Goal: Information Seeking & Learning: Learn about a topic

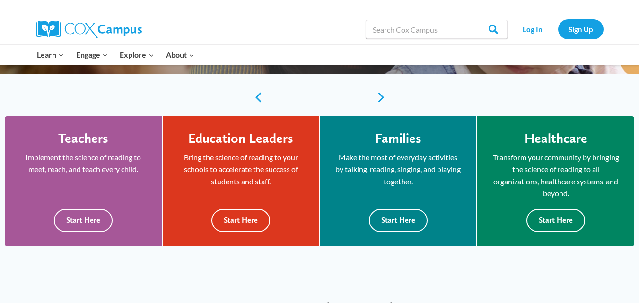
scroll to position [219, 0]
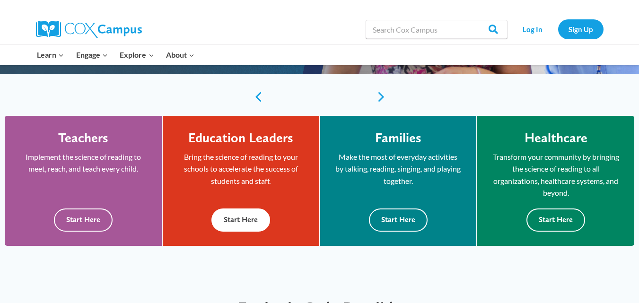
click at [244, 218] on button "Start Here" at bounding box center [241, 220] width 59 height 23
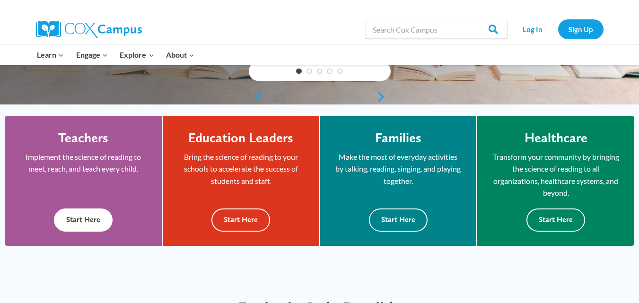
scroll to position [219, 0]
click at [89, 234] on div "Teachers Implement the science of reading to meet, reach, and teach every child…" at bounding box center [83, 181] width 157 height 130
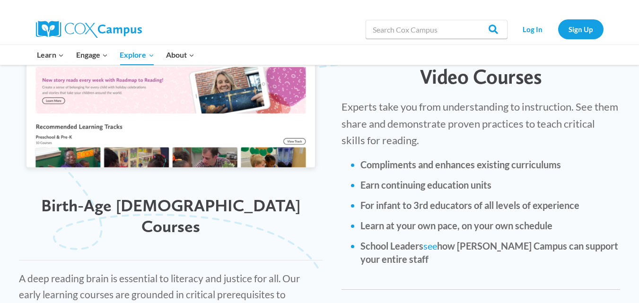
scroll to position [1153, 0]
click at [174, 196] on span "Birth-Age 5 Courses" at bounding box center [170, 216] width 259 height 41
click at [176, 117] on img at bounding box center [171, 69] width 304 height 217
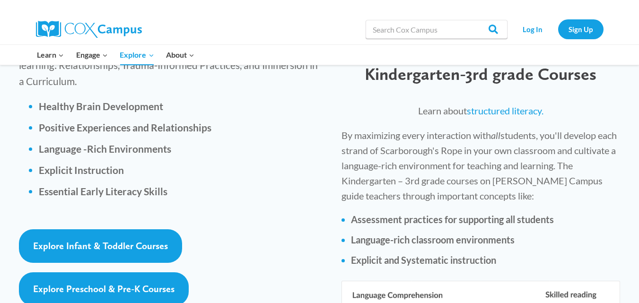
scroll to position [1399, 0]
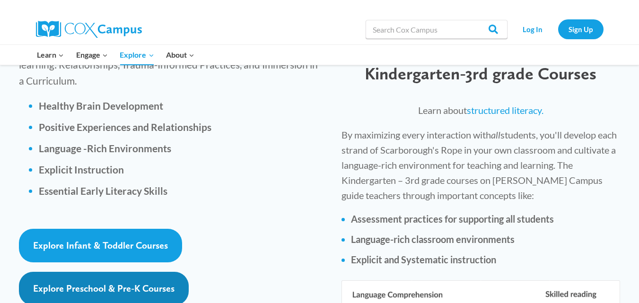
click at [111, 283] on span "Explore Preschool & Pre-K Courses" at bounding box center [104, 288] width 142 height 11
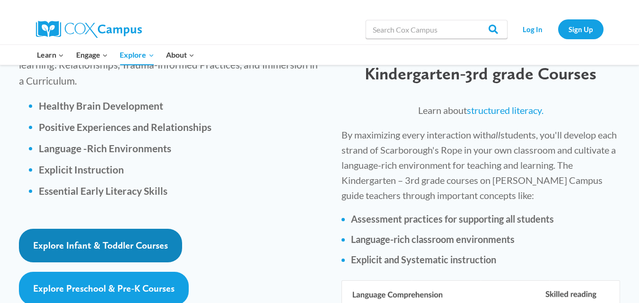
click at [115, 229] on link "Explore Infant & Toddler Courses" at bounding box center [100, 246] width 163 height 34
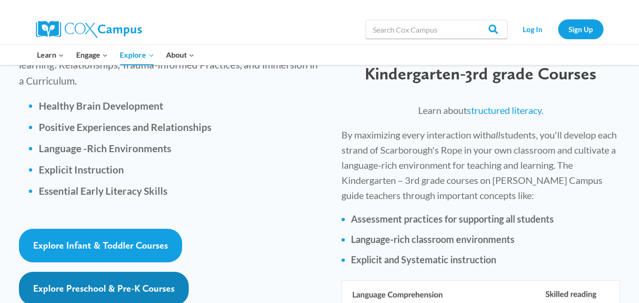
click at [75, 272] on link "Explore Preschool & Pre-K Courses" at bounding box center [104, 289] width 170 height 34
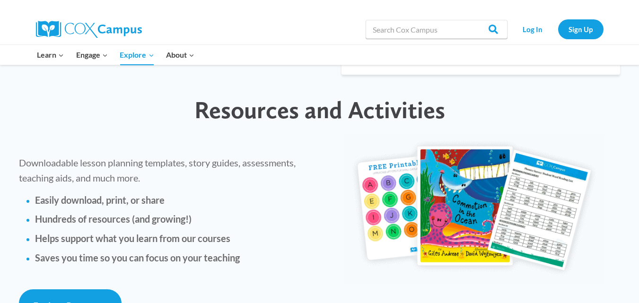
scroll to position [2103, 0]
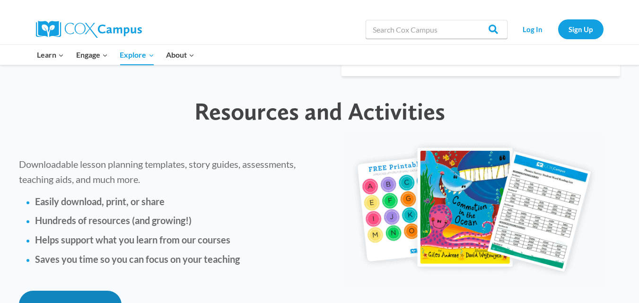
click at [74, 291] on link "Explore Resources" at bounding box center [70, 308] width 103 height 34
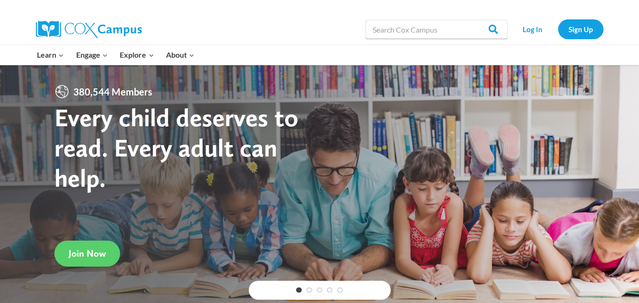
click at [130, 17] on div at bounding box center [89, 29] width 106 height 30
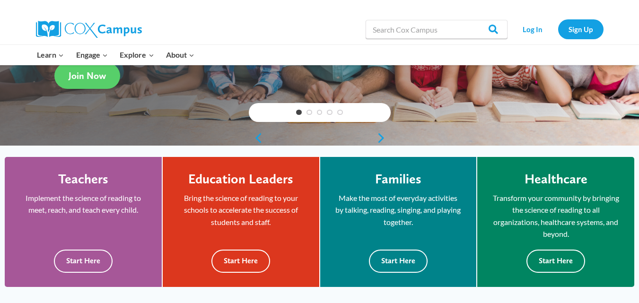
scroll to position [178, 0]
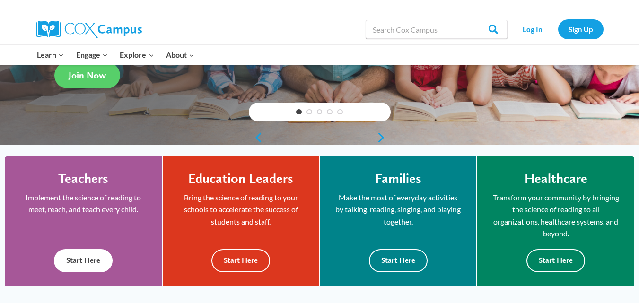
click at [83, 252] on button "Start Here" at bounding box center [83, 260] width 59 height 23
